Goal: Navigation & Orientation: Find specific page/section

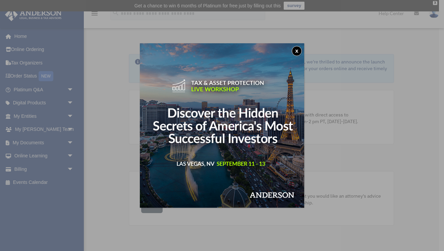
click at [297, 50] on button "x" at bounding box center [297, 51] width 10 height 10
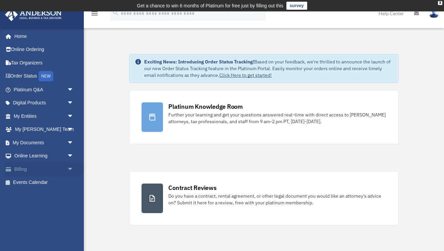
click at [26, 165] on link "Billing arrow_drop_down" at bounding box center [44, 168] width 79 height 13
click at [25, 168] on link "Billing arrow_drop_down" at bounding box center [44, 168] width 79 height 13
click at [71, 167] on span "arrow_drop_down" at bounding box center [73, 169] width 13 height 14
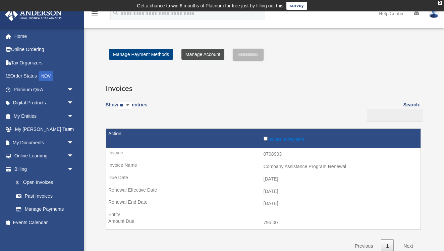
click at [208, 52] on link "Manage Account" at bounding box center [203, 54] width 43 height 11
click at [207, 54] on link "Manage Account" at bounding box center [203, 54] width 43 height 11
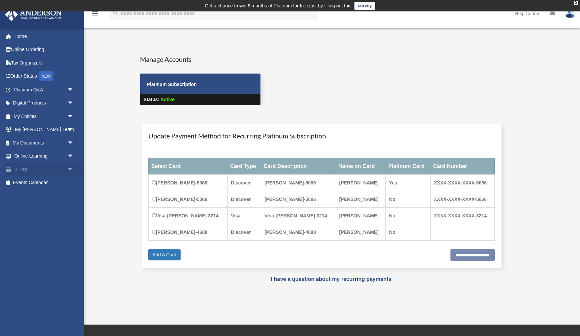
click at [70, 166] on span "arrow_drop_down" at bounding box center [73, 169] width 13 height 14
click at [52, 205] on link "Manage Payments" at bounding box center [46, 209] width 75 height 13
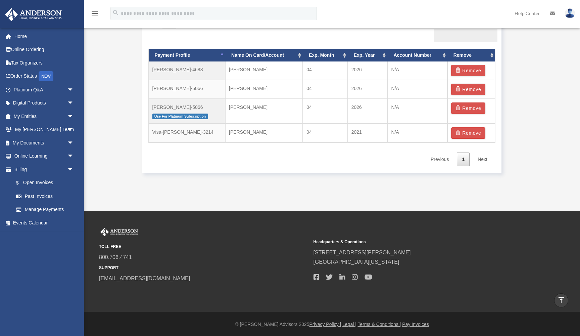
scroll to position [445, 0]
click at [22, 166] on link "Billing arrow_drop_down" at bounding box center [44, 168] width 79 height 13
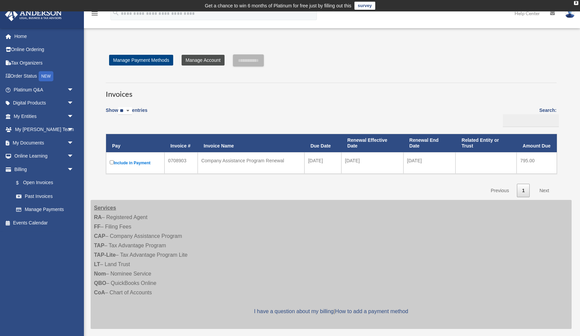
click at [197, 58] on link "Manage Account" at bounding box center [203, 60] width 43 height 11
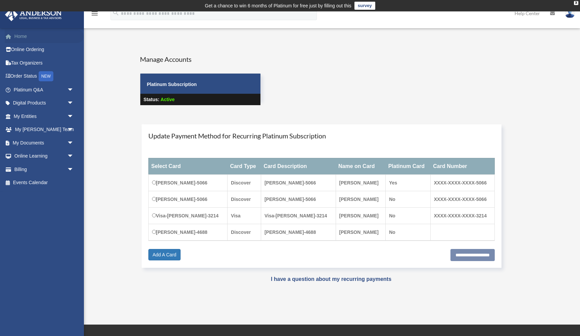
click at [19, 37] on link "Home" at bounding box center [44, 36] width 79 height 13
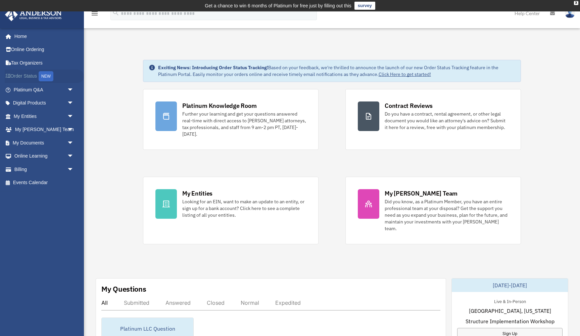
click at [25, 73] on link "Order Status NEW" at bounding box center [44, 76] width 79 height 14
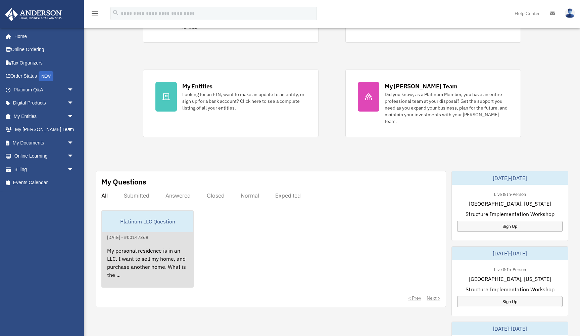
scroll to position [108, 0]
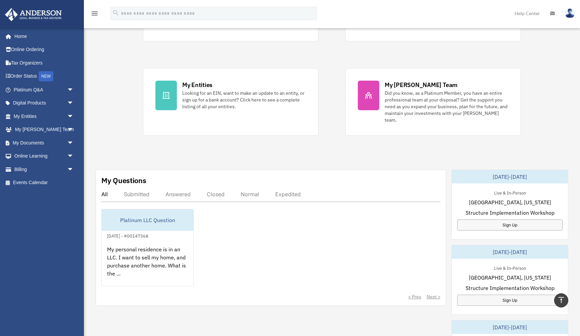
click at [177, 191] on div "Answered" at bounding box center [177, 194] width 25 height 7
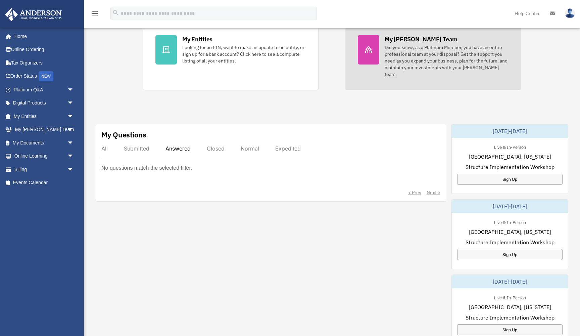
scroll to position [156, 0]
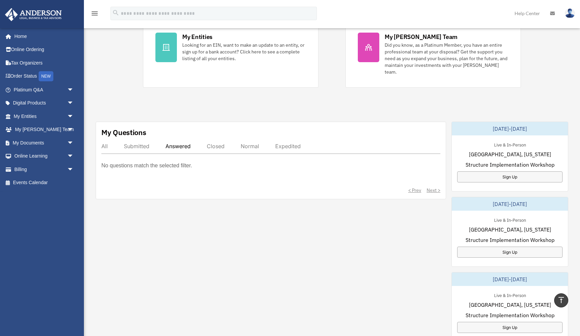
click at [523, 11] on link "Help Center" at bounding box center [528, 13] width 36 height 27
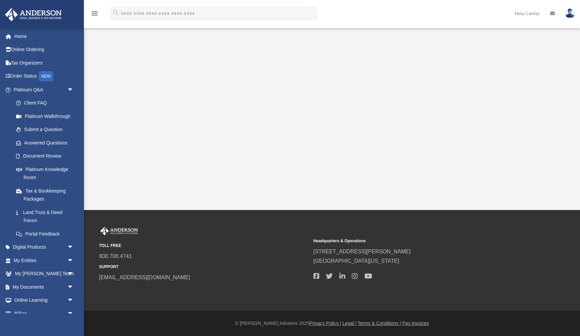
scroll to position [106, 0]
click at [569, 14] on img at bounding box center [570, 13] width 10 height 10
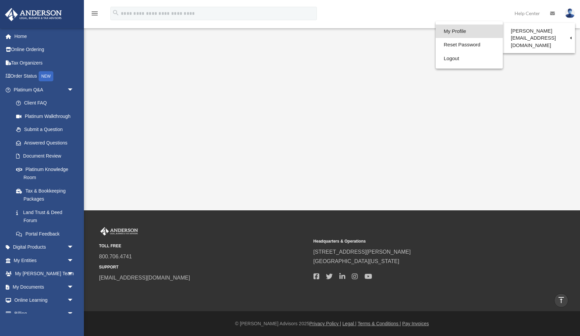
click at [446, 30] on link "My Profile" at bounding box center [469, 32] width 67 height 14
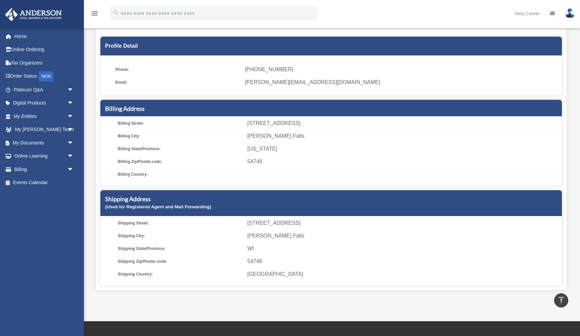
scroll to position [48, 0]
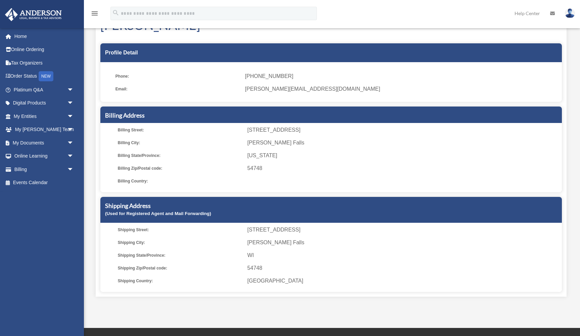
click at [295, 130] on span "13722 County Hwy S" at bounding box center [403, 129] width 312 height 9
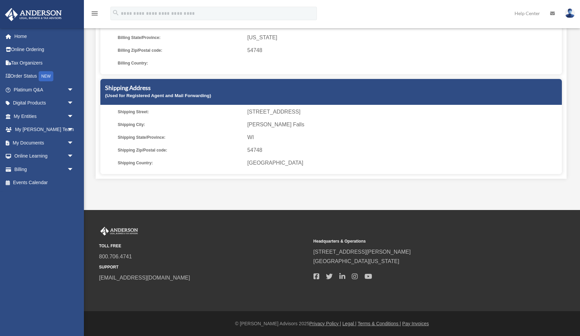
scroll to position [165, 0]
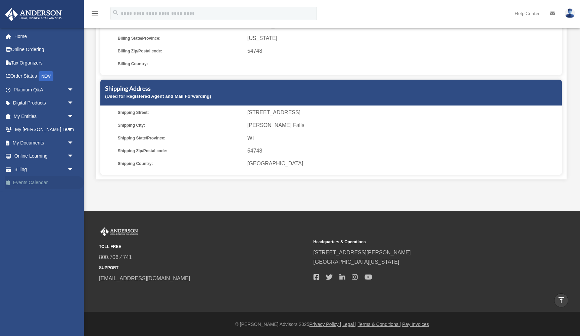
click at [34, 179] on link "Events Calendar" at bounding box center [44, 182] width 79 height 13
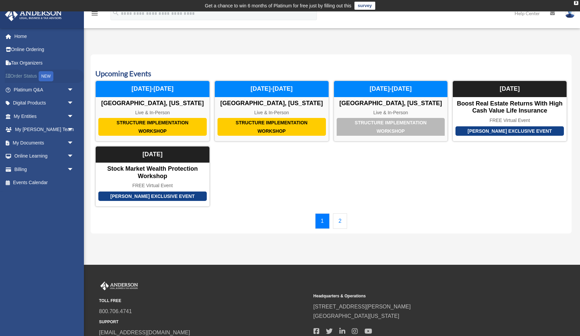
click at [30, 76] on link "Order Status NEW" at bounding box center [44, 76] width 79 height 14
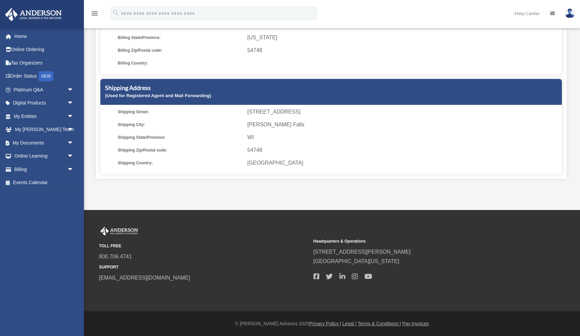
scroll to position [153, 0]
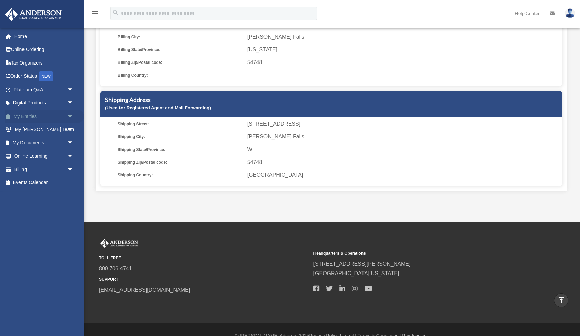
click at [25, 112] on link "My Entities arrow_drop_down" at bounding box center [44, 115] width 79 height 13
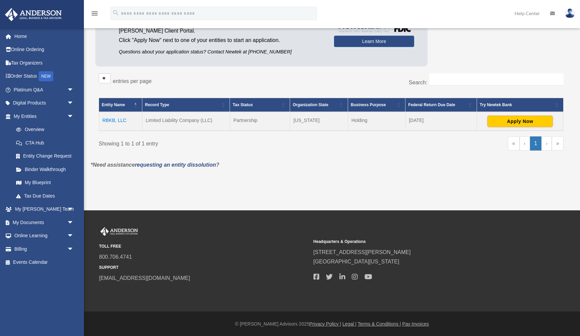
scroll to position [85, 0]
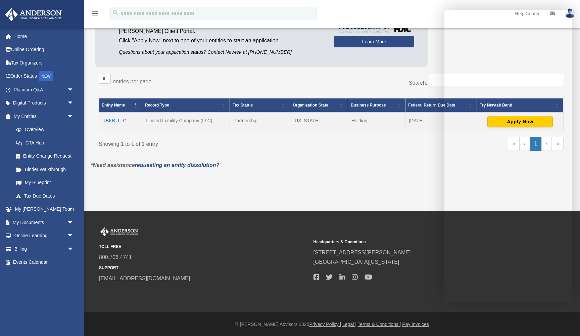
click at [422, 159] on div "** ** ** *** entries per page Search: Entity Name Record Type Tax Status Organi…" at bounding box center [331, 115] width 472 height 91
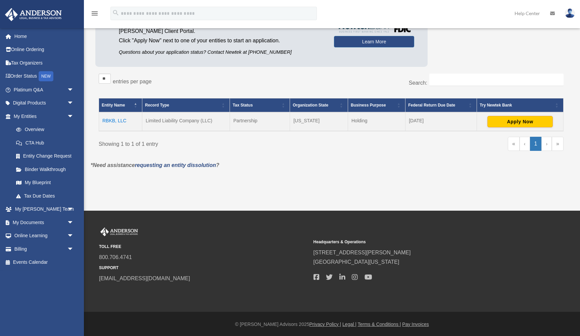
click at [529, 13] on link "Help Center" at bounding box center [528, 13] width 36 height 27
